Goal: Information Seeking & Learning: Learn about a topic

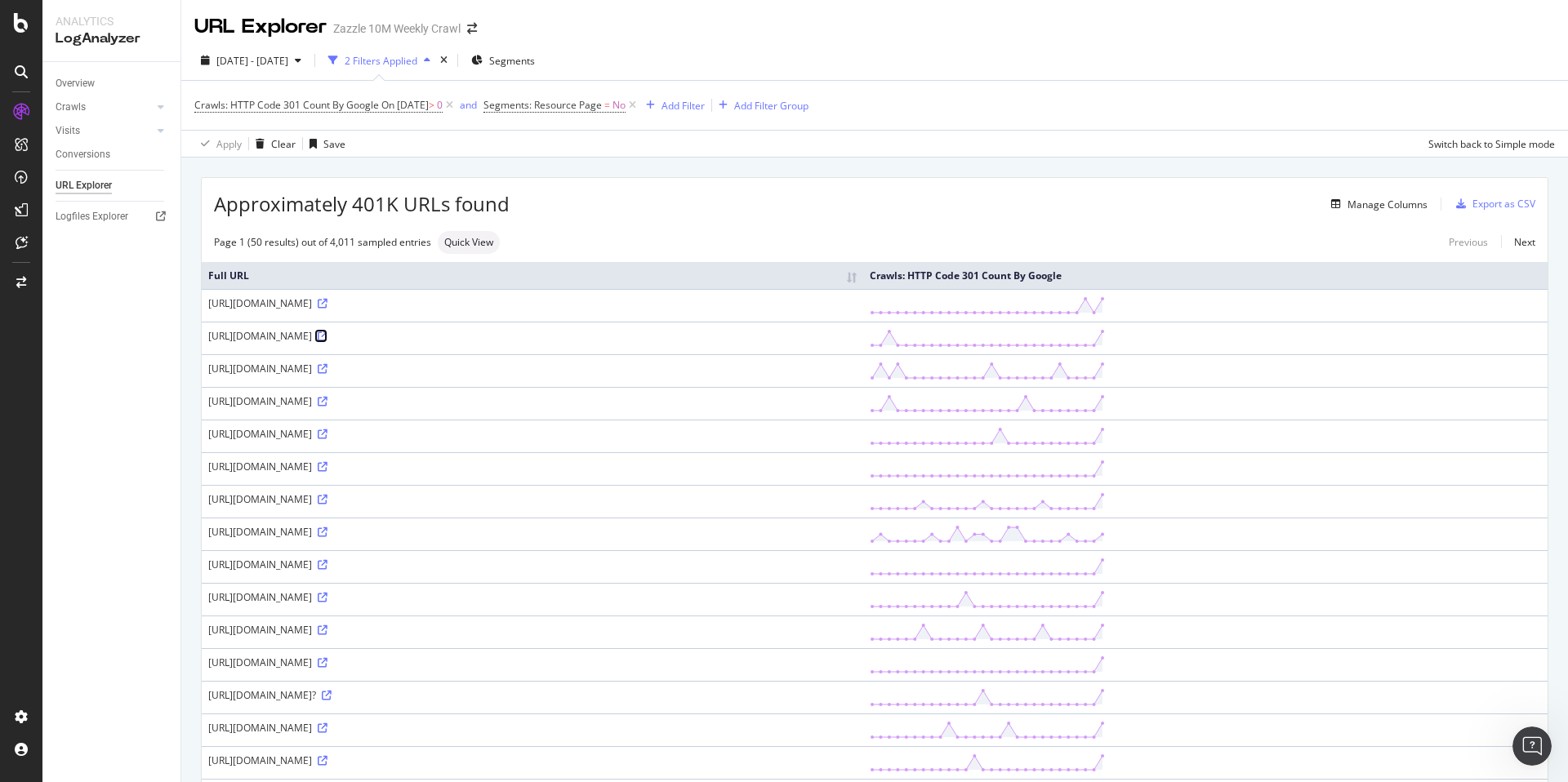
click at [327, 337] on icon at bounding box center [322, 336] width 10 height 10
click at [705, 105] on div "Add Filter" at bounding box center [683, 105] width 43 height 14
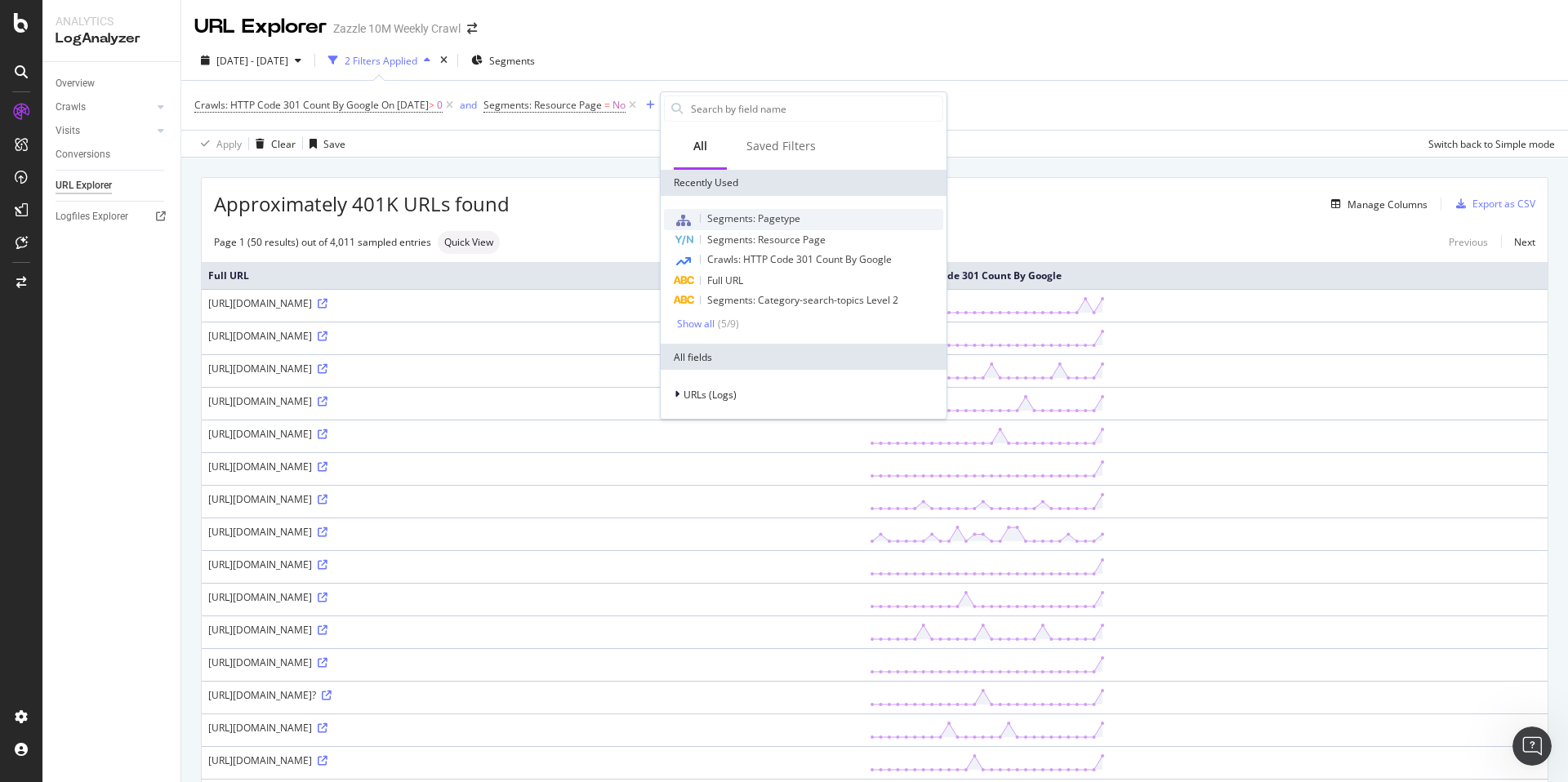
click at [824, 225] on div "Segments: Pagetype" at bounding box center [803, 219] width 279 height 22
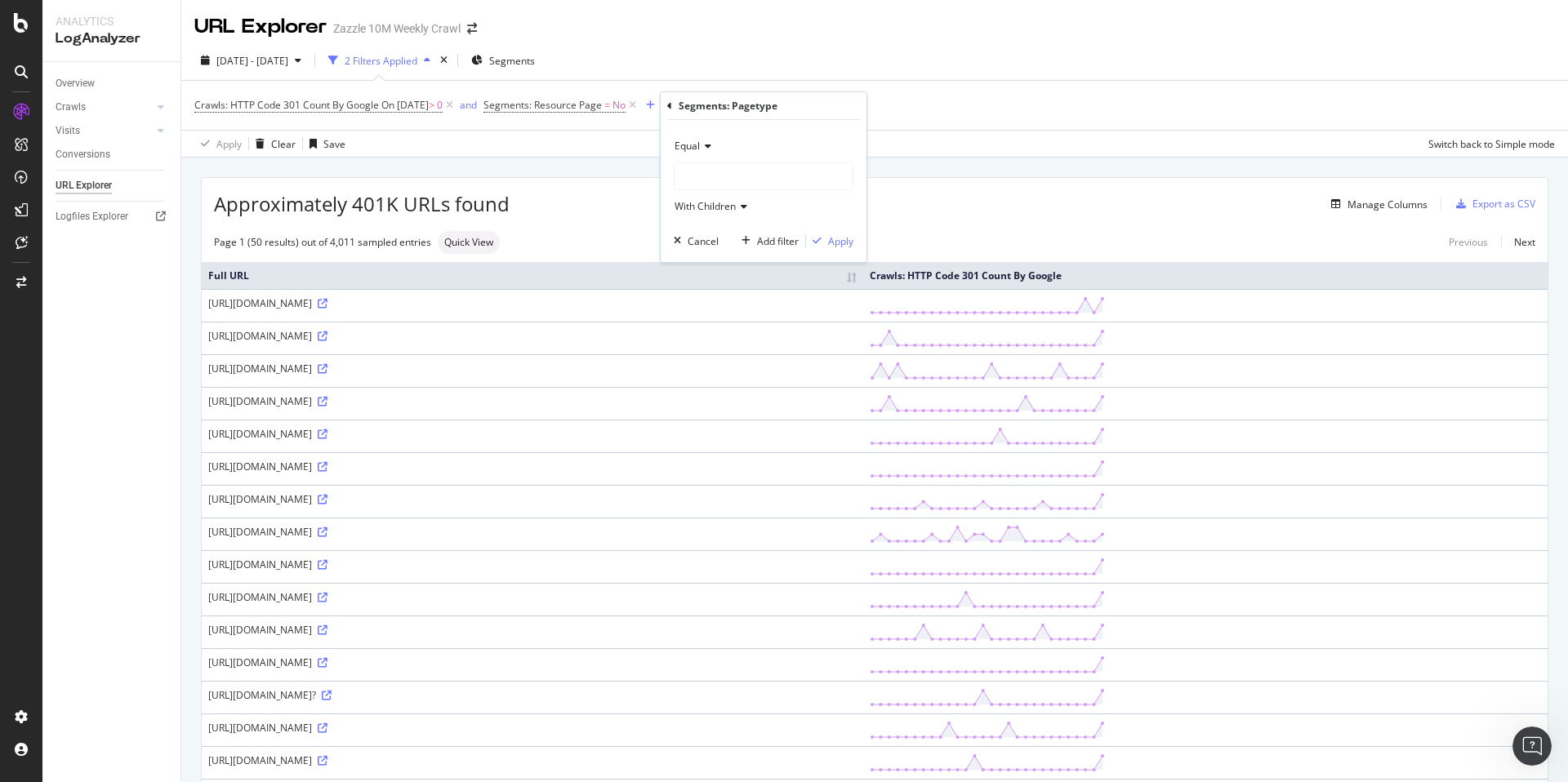
click at [718, 173] on div at bounding box center [764, 176] width 178 height 26
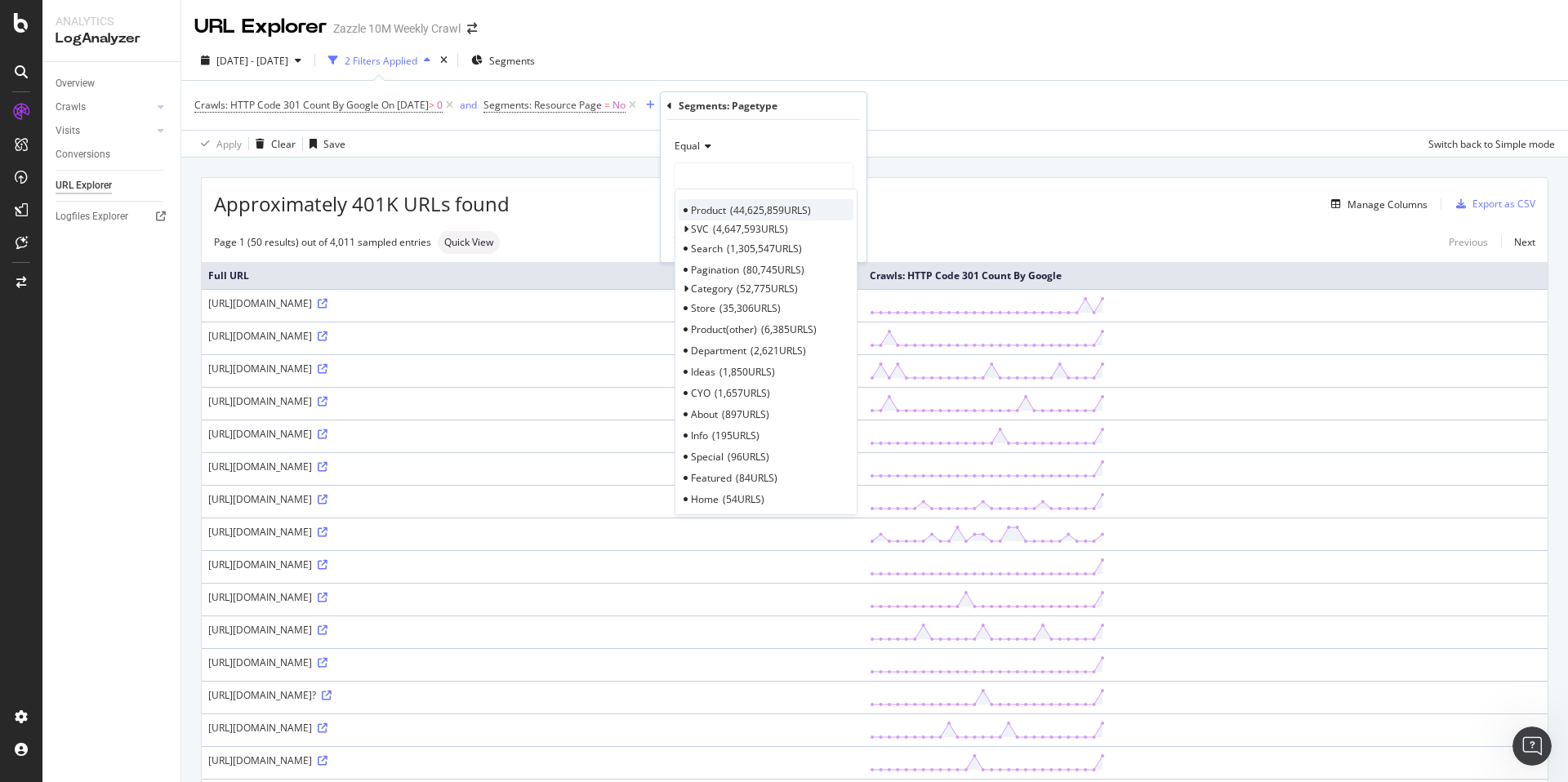
click at [772, 211] on span "44,625,859 URLS" at bounding box center [771, 210] width 81 height 14
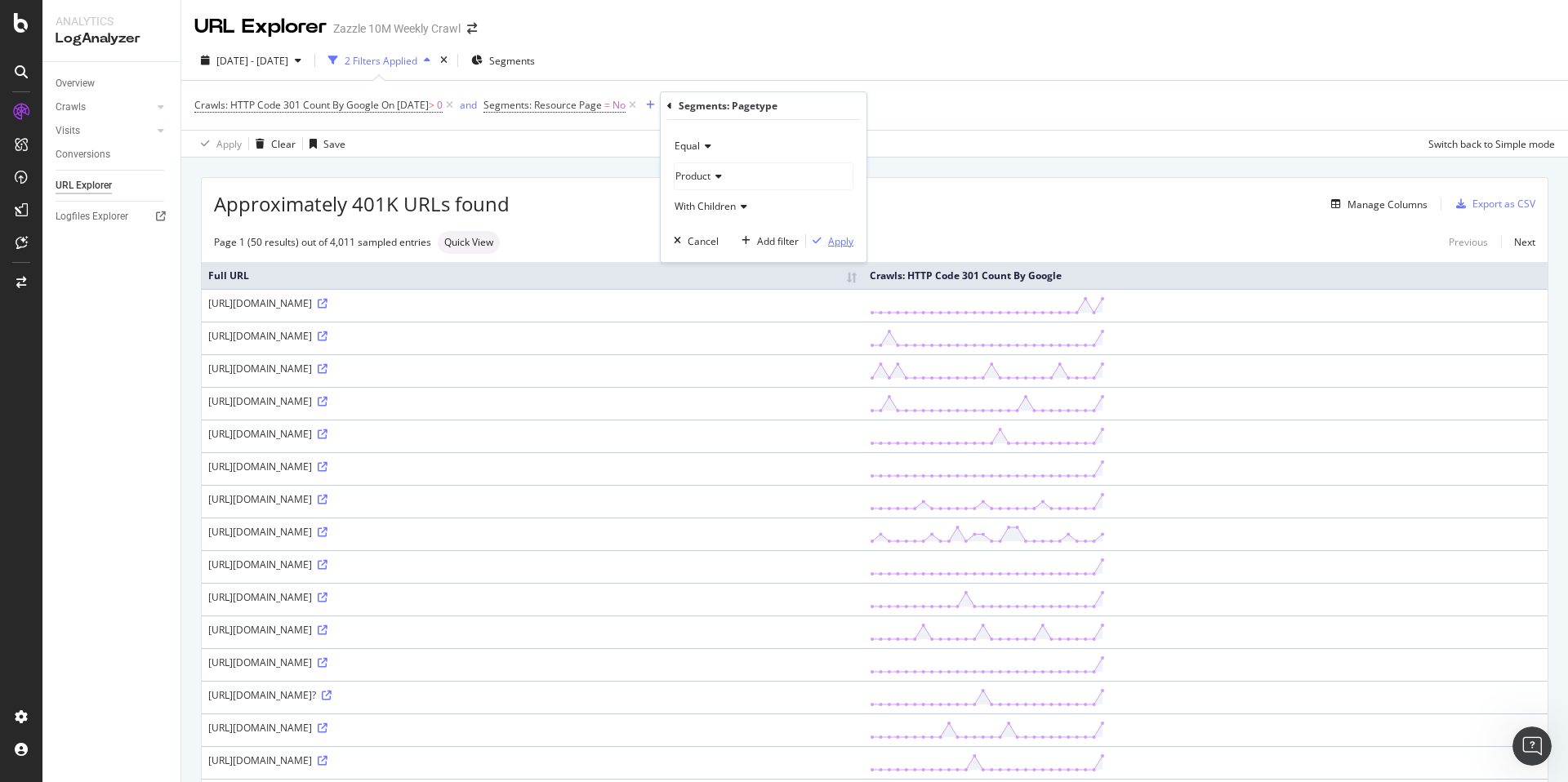
click at [835, 243] on div "Apply" at bounding box center [840, 241] width 25 height 14
click at [93, 82] on div "Overview" at bounding box center [74, 84] width 39 height 17
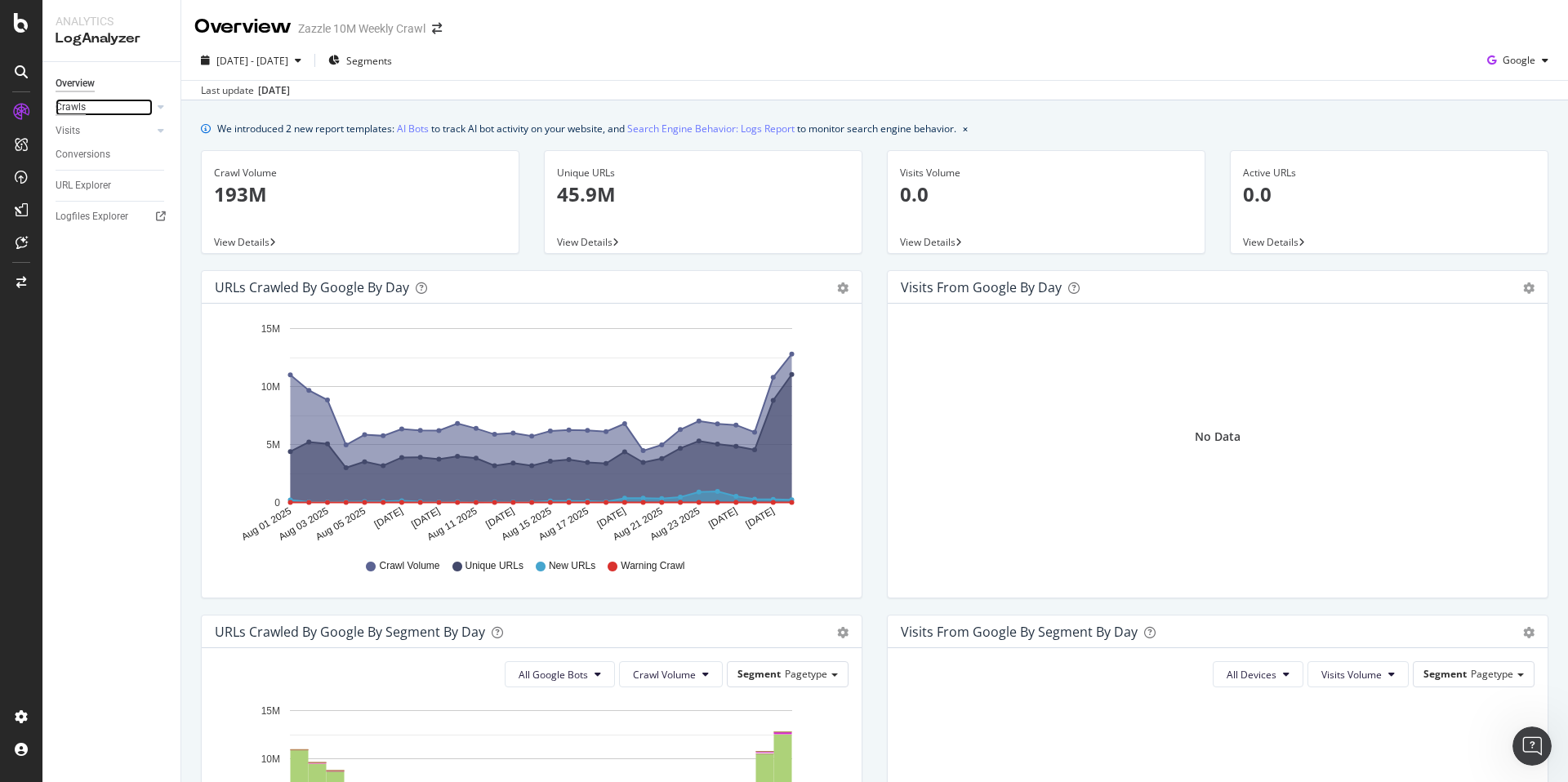
click at [82, 111] on div "Crawls" at bounding box center [70, 107] width 30 height 17
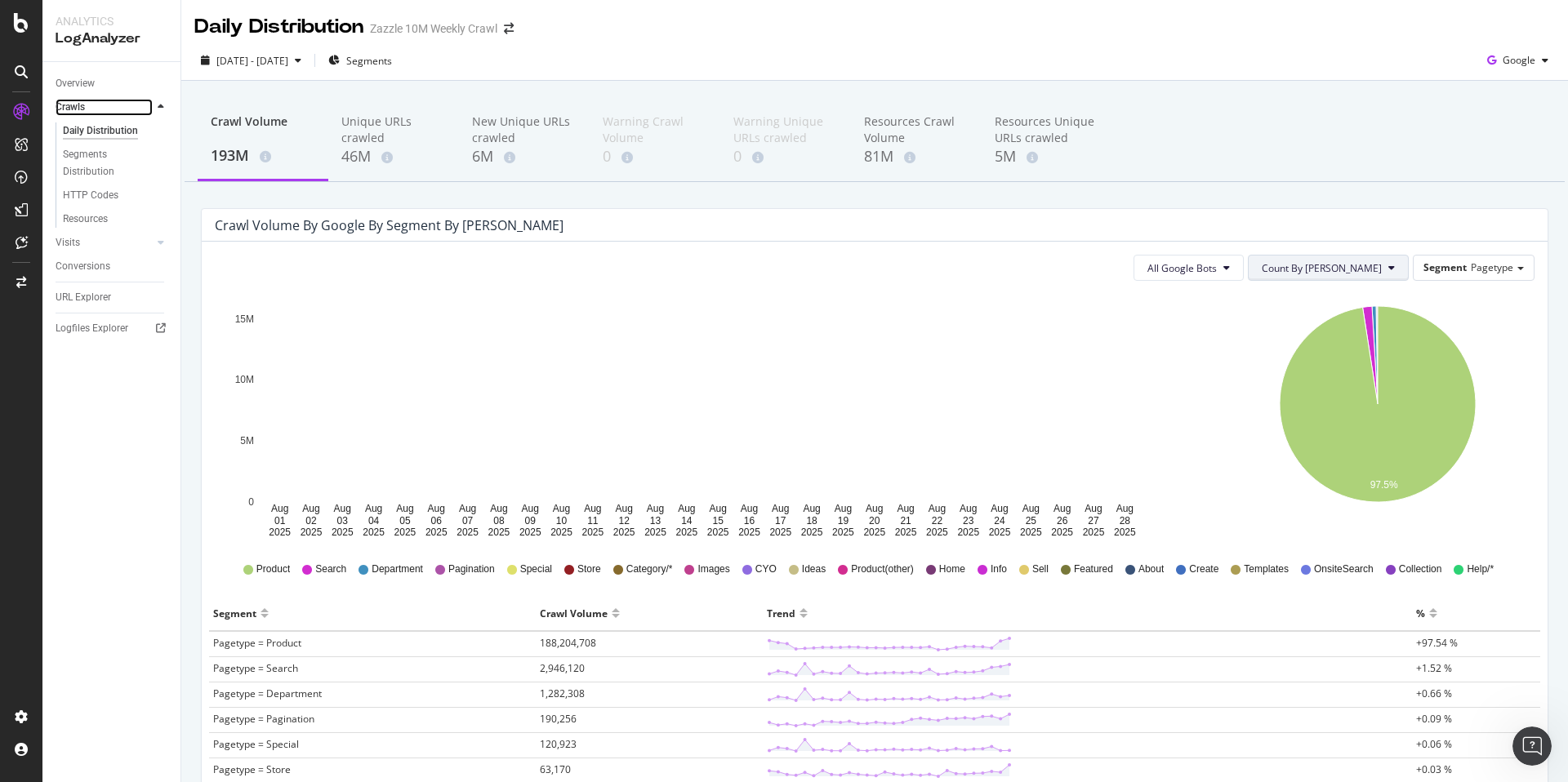
scroll to position [3, 0]
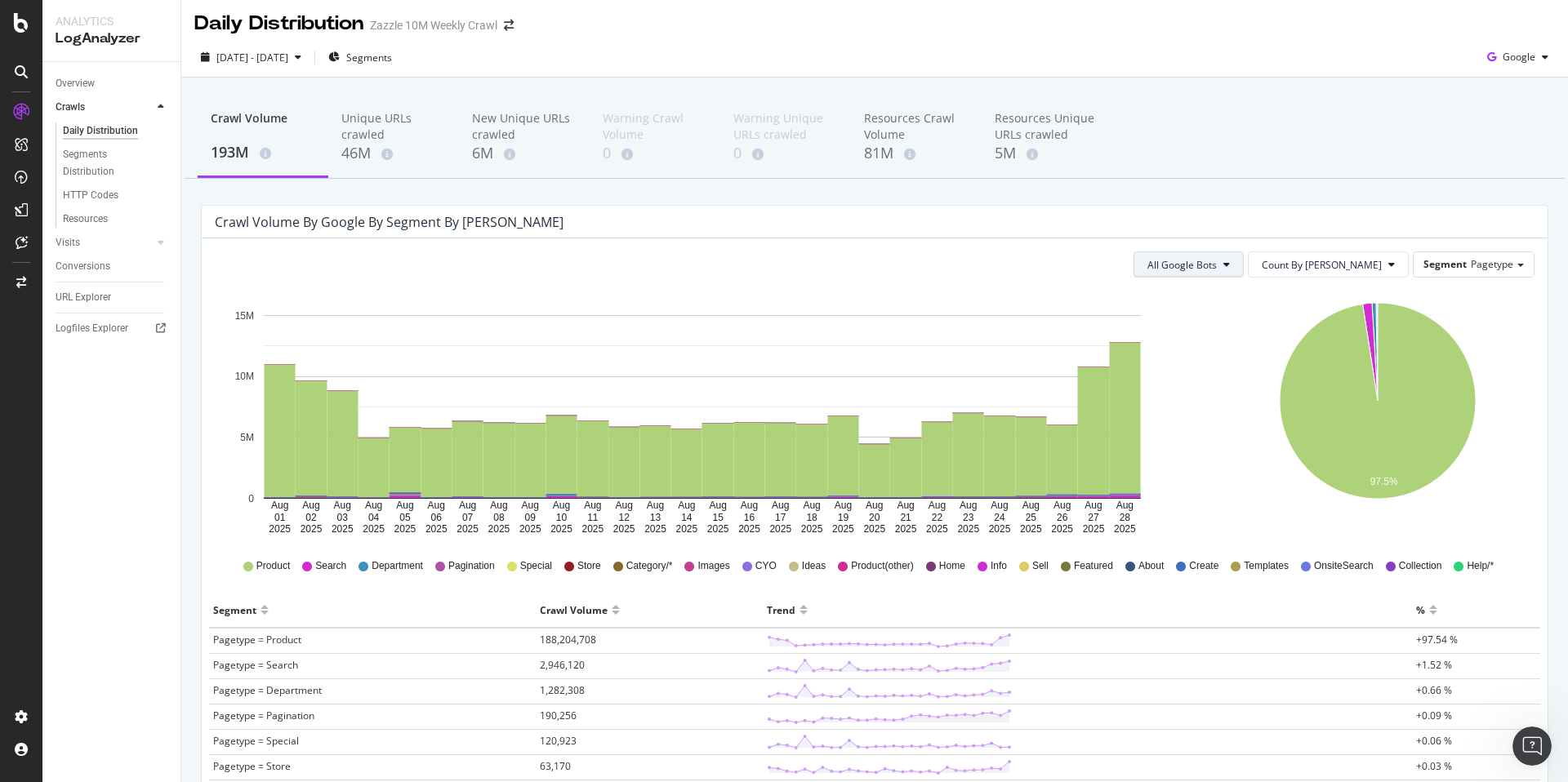
click at [1243, 264] on button "All Google Bots" at bounding box center [1189, 264] width 111 height 26
click at [1311, 224] on div "Crawl Volume by google by Segment by Day" at bounding box center [862, 222] width 1295 height 16
click at [1334, 270] on span "Count By Day" at bounding box center [1321, 265] width 120 height 14
click at [1342, 230] on div "Crawl Volume by google by Segment by Day" at bounding box center [862, 222] width 1295 height 16
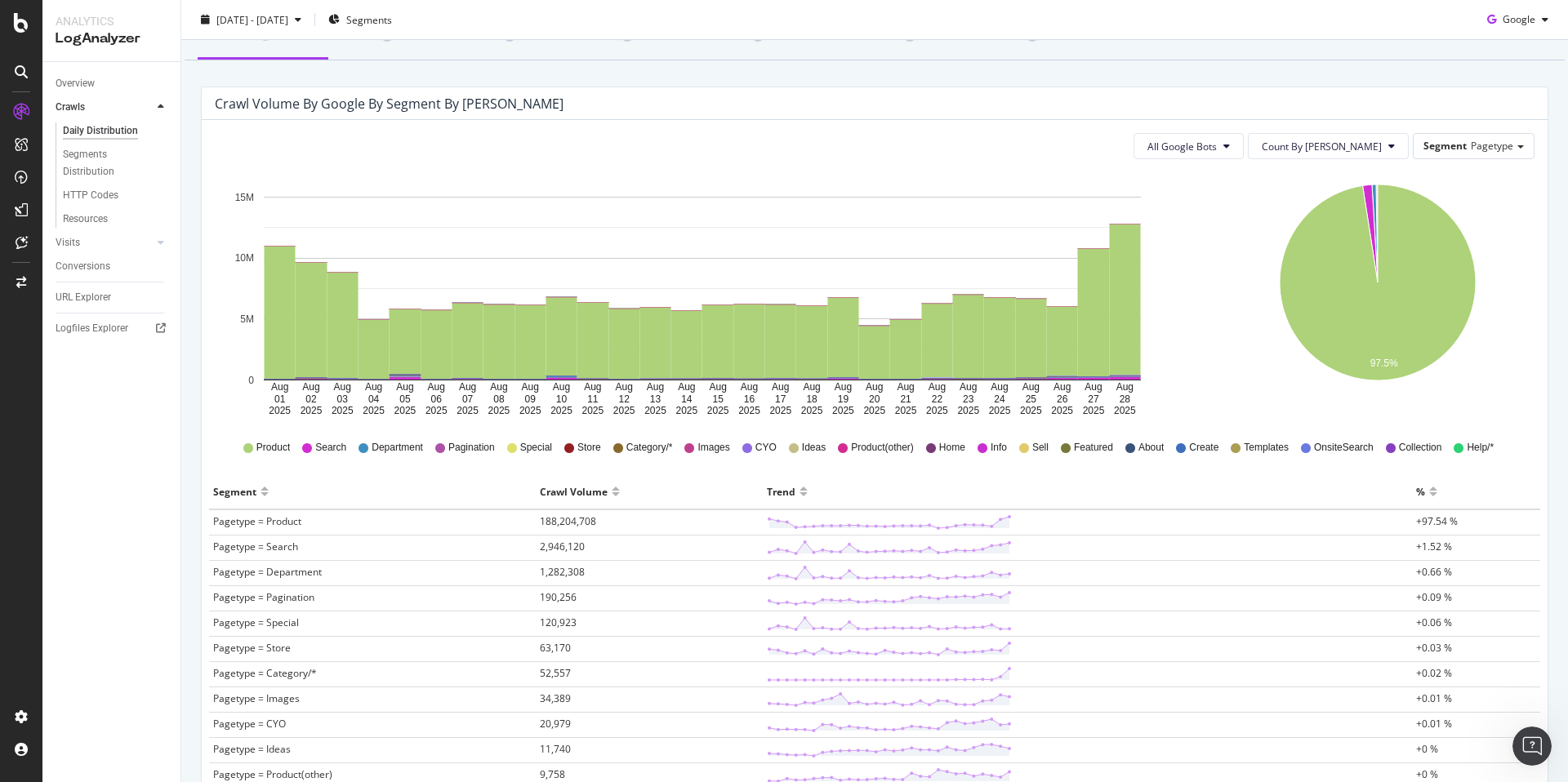
scroll to position [120, 0]
click at [112, 193] on div "HTTP Codes" at bounding box center [91, 195] width 55 height 17
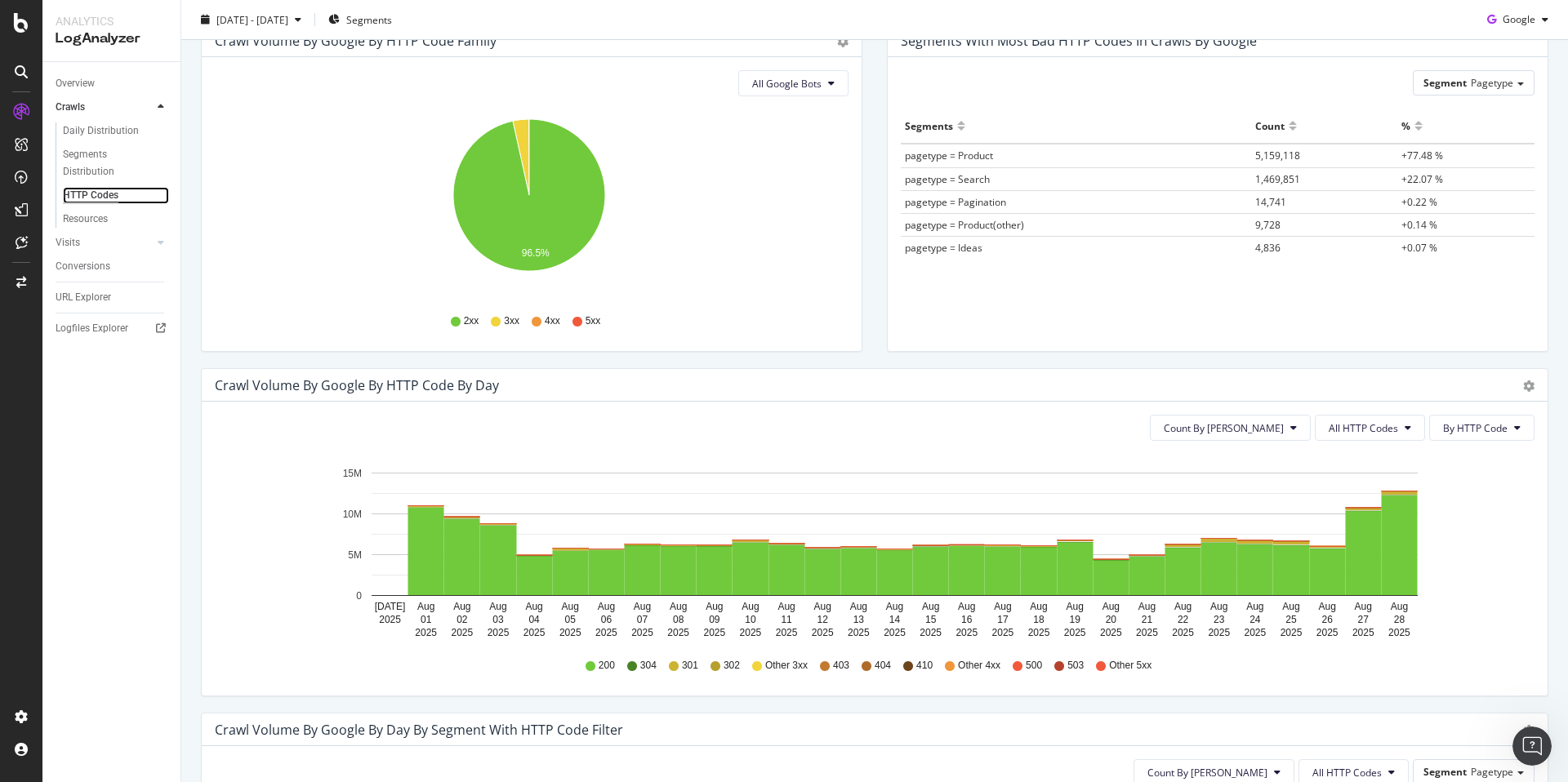
scroll to position [215, 0]
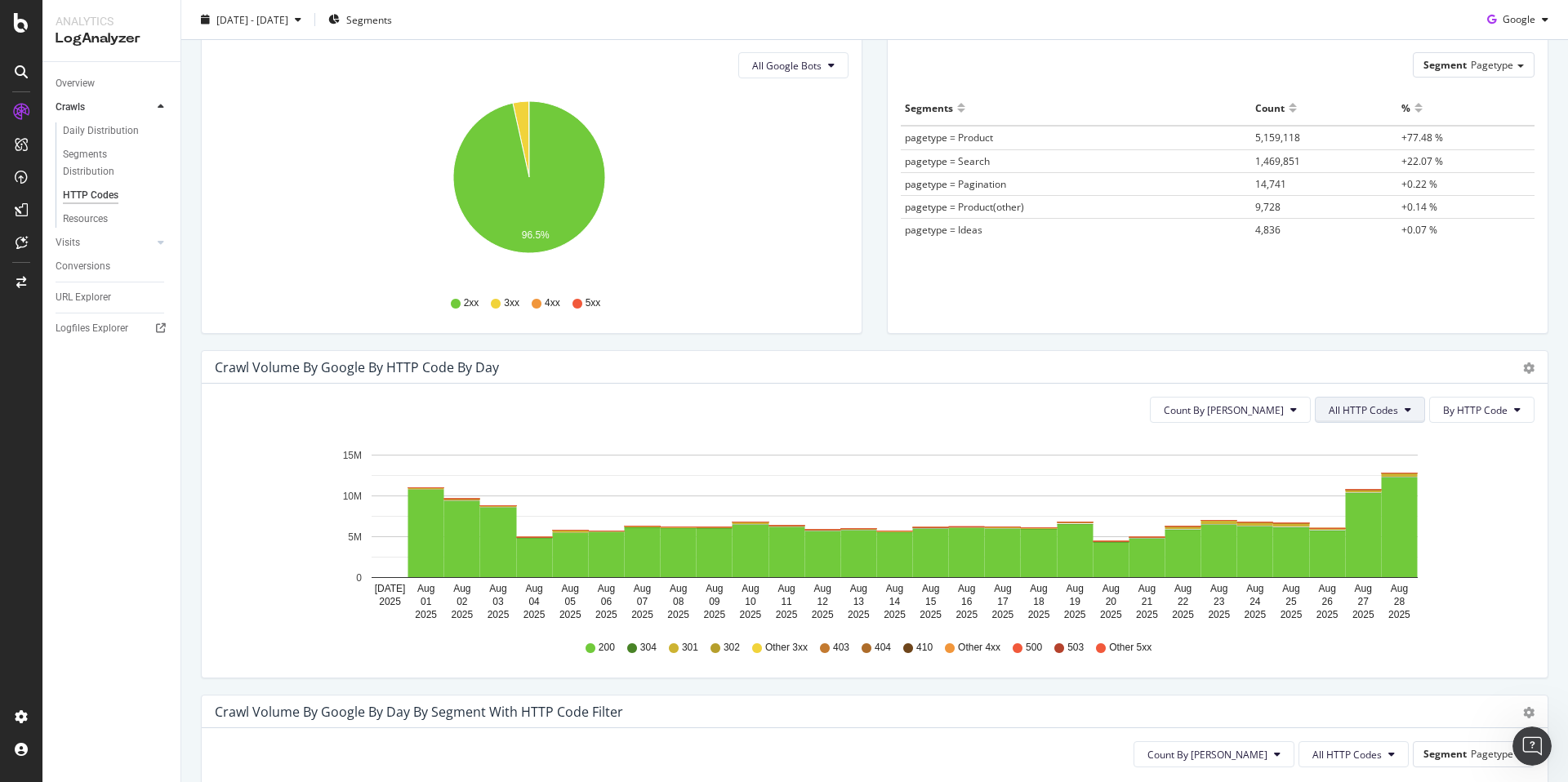
click at [1352, 411] on span "All HTTP Codes" at bounding box center [1363, 410] width 69 height 14
click at [1359, 543] on div "3xx family" at bounding box center [1360, 532] width 109 height 23
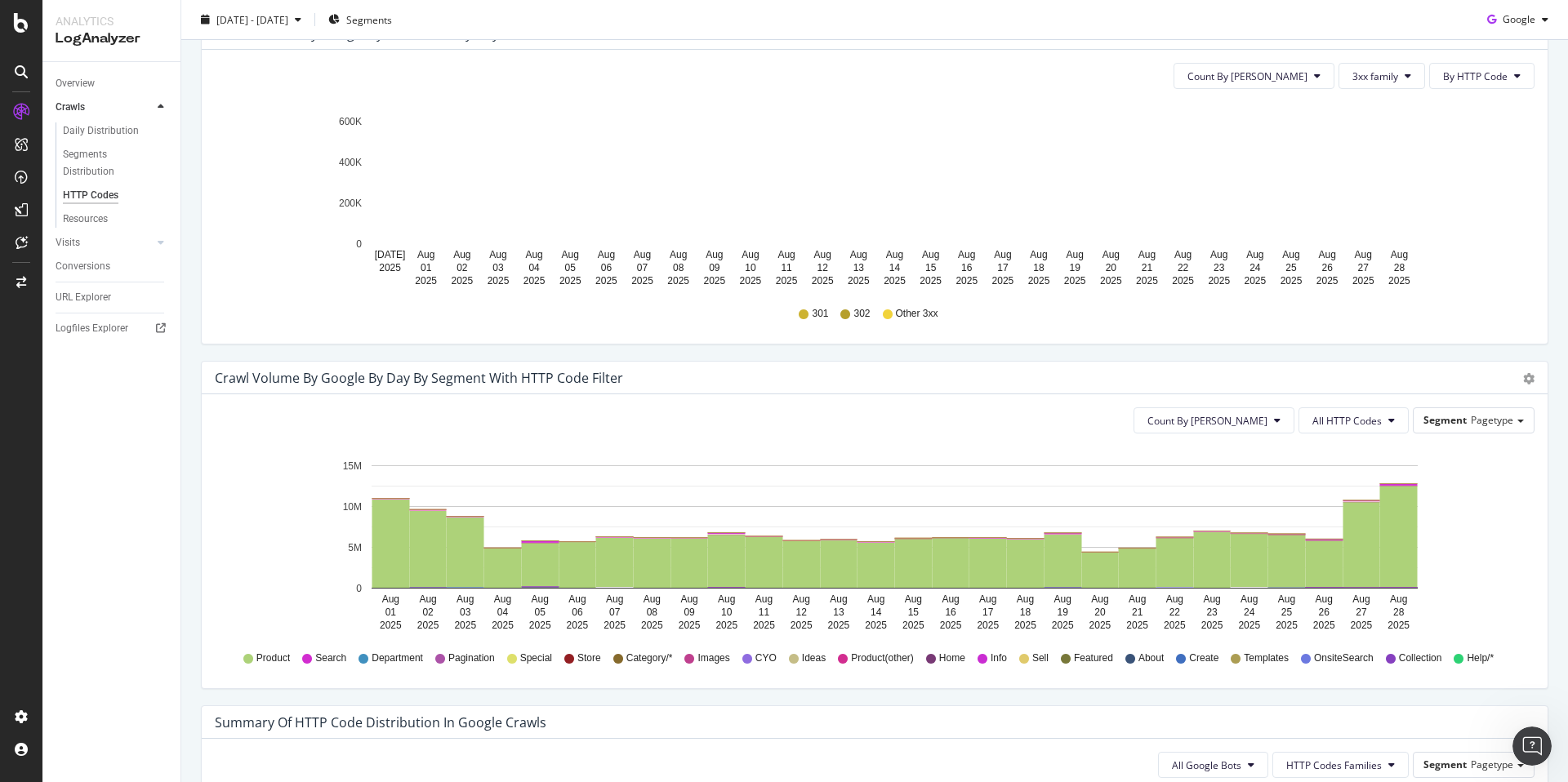
scroll to position [527, 0]
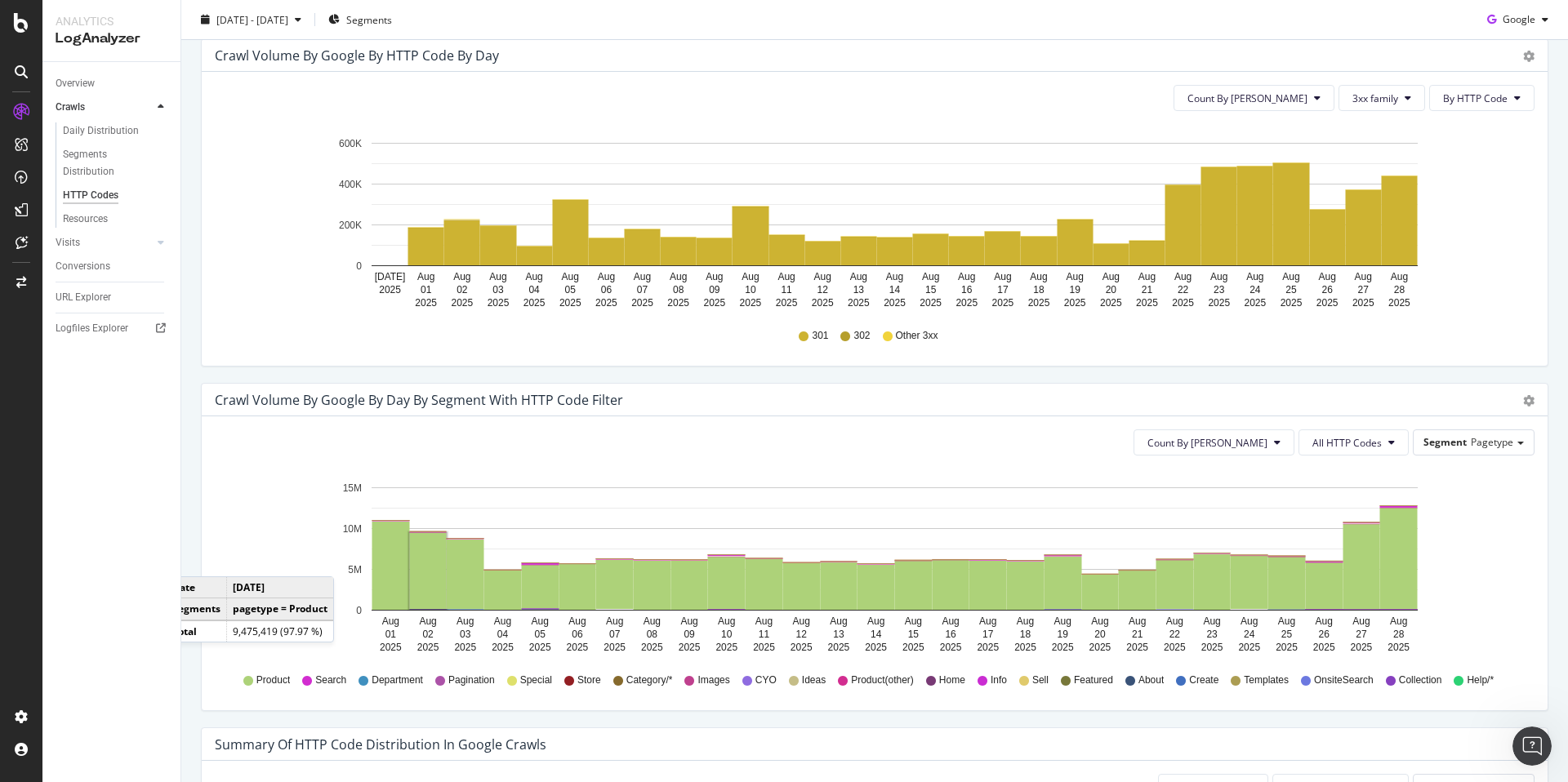
click at [1443, 219] on icon "Jul 31 2025 Aug 01 2025 Aug 02 2025 Aug 03 2025 Aug 04 2025 Aug 05 2025 Aug 06 …" at bounding box center [868, 219] width 1307 height 189
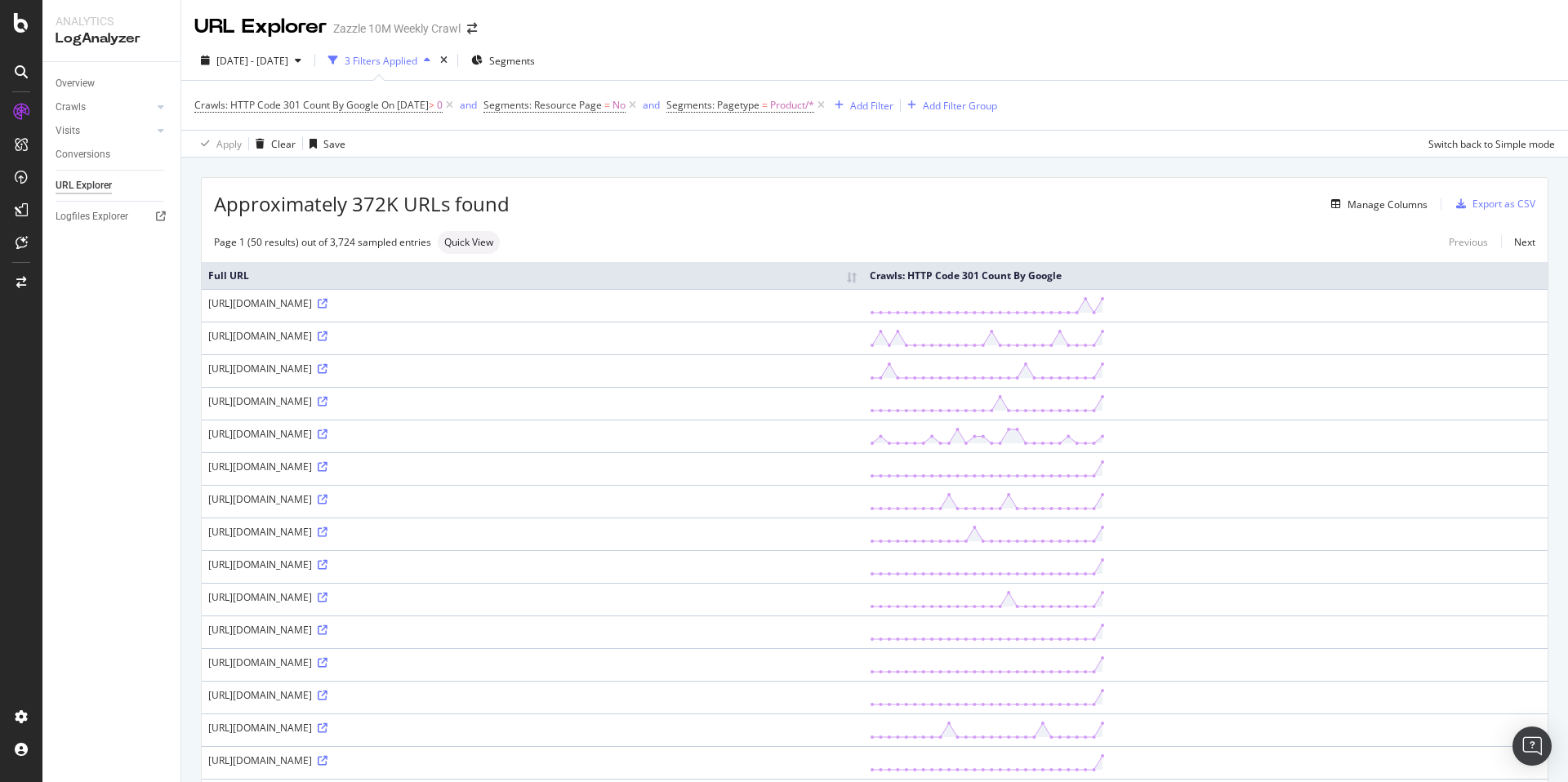
click at [776, 92] on div "Crawls: HTTP Code 301 Count By Google On 2025-08-28 > 0 and Segments: Resource …" at bounding box center [874, 105] width 1361 height 49
click at [759, 100] on span "Segments: Pagetype" at bounding box center [713, 105] width 93 height 14
click at [760, 176] on div "Product" at bounding box center [791, 174] width 178 height 26
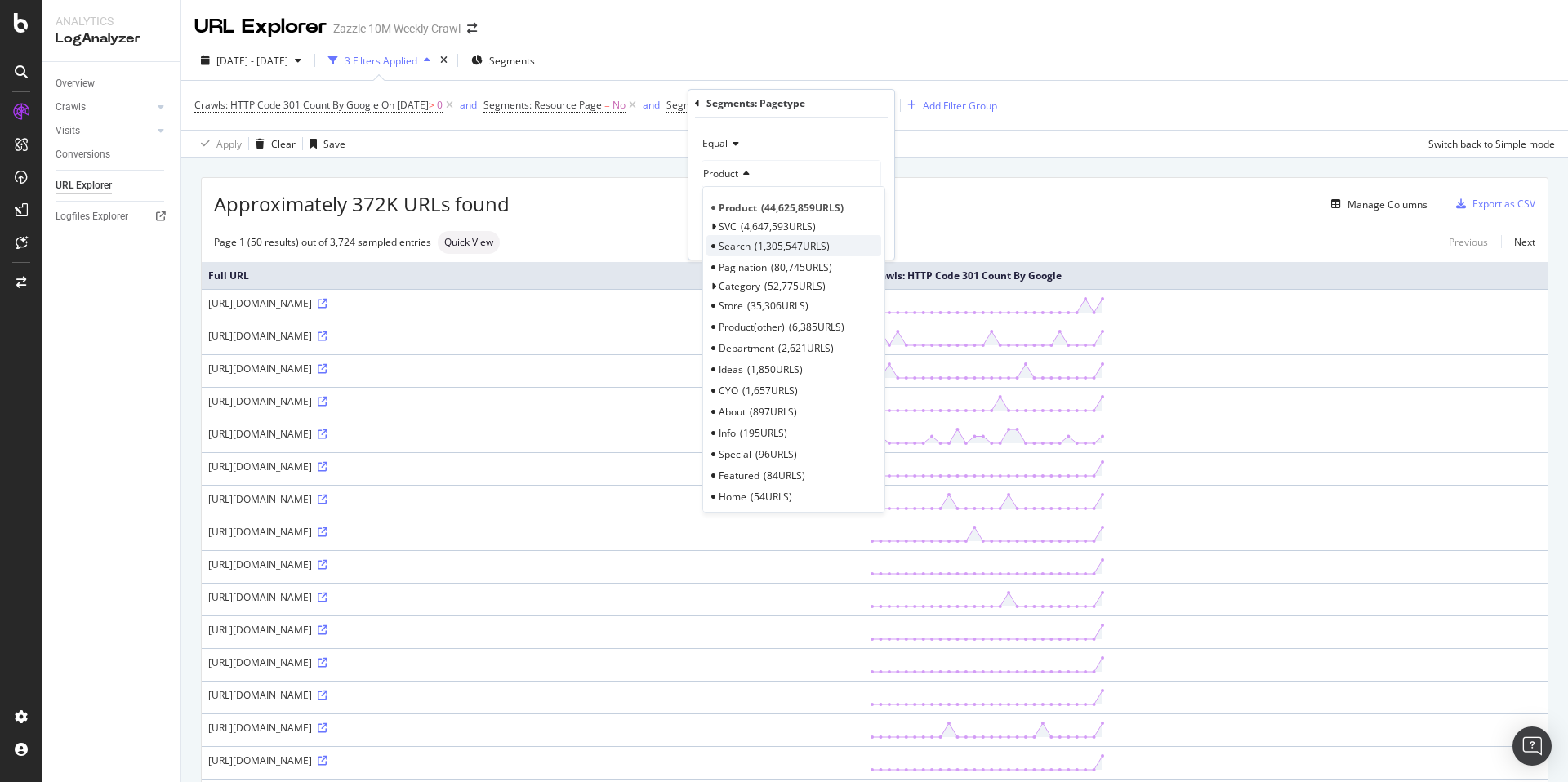
click at [789, 247] on span "1,305,547 URLS" at bounding box center [791, 246] width 75 height 14
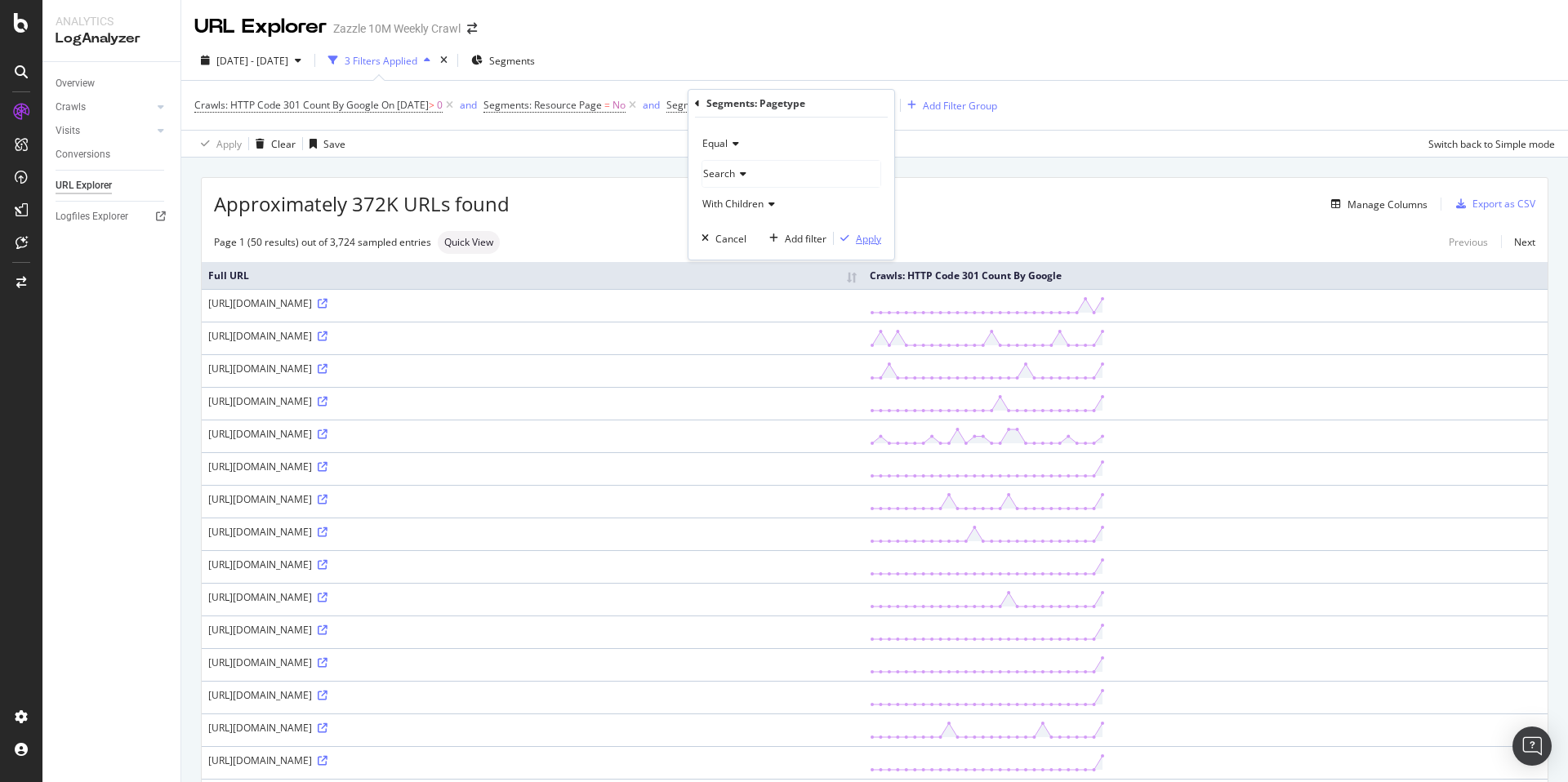
click at [859, 237] on div "Apply" at bounding box center [867, 238] width 25 height 14
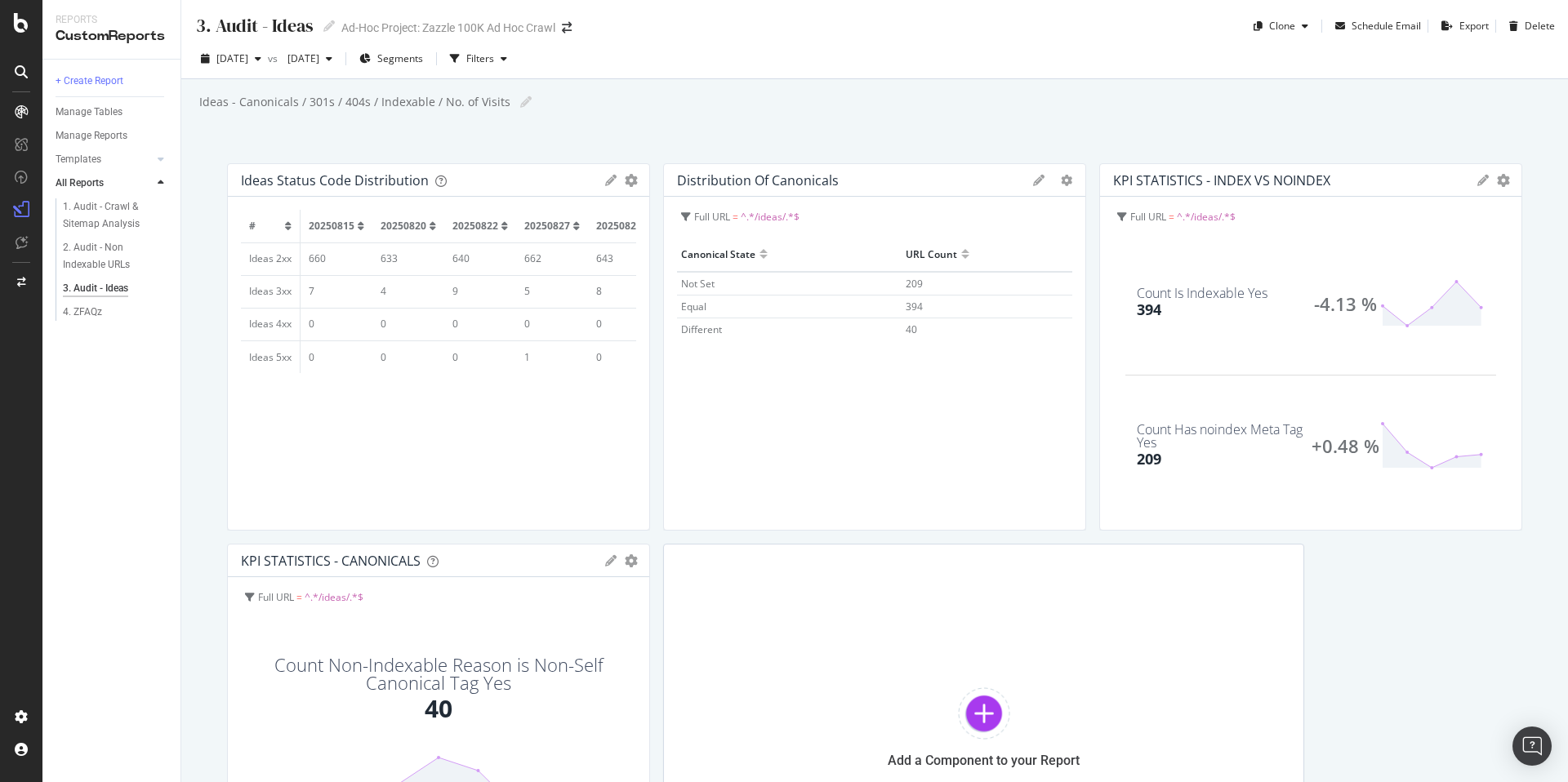
scroll to position [105, 0]
